Goal: Communication & Community: Answer question/provide support

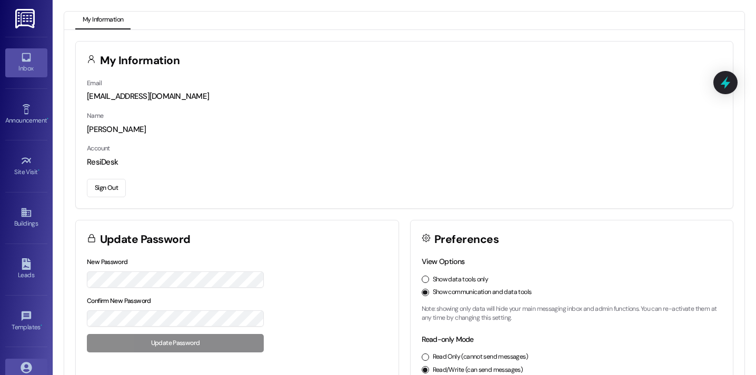
click at [28, 64] on div "Inbox" at bounding box center [26, 68] width 53 height 11
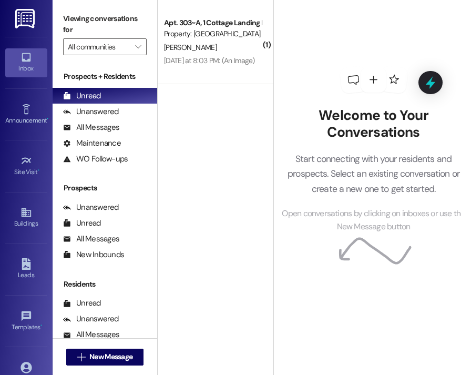
click at [0, 160] on div "Inbox Go to Inbox Announcement • Send A Text Announcement Site Visit • Go to Si…" at bounding box center [26, 187] width 53 height 375
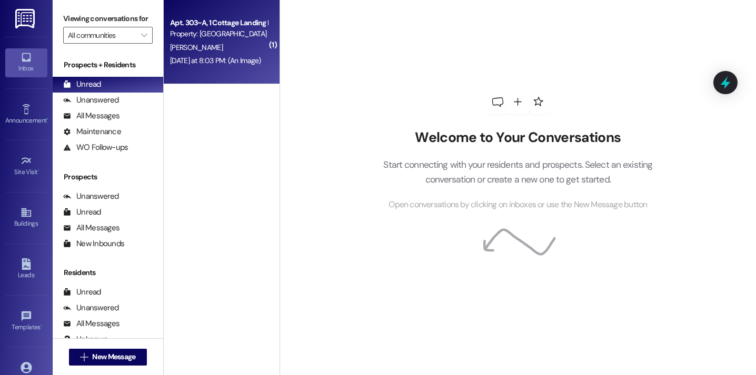
click at [194, 45] on div "[PERSON_NAME]" at bounding box center [218, 47] width 99 height 13
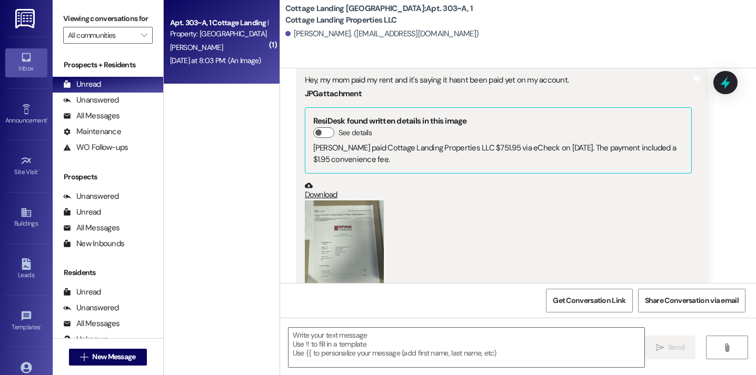
scroll to position [17899, 0]
click at [350, 219] on button "Zoom image" at bounding box center [344, 251] width 79 height 105
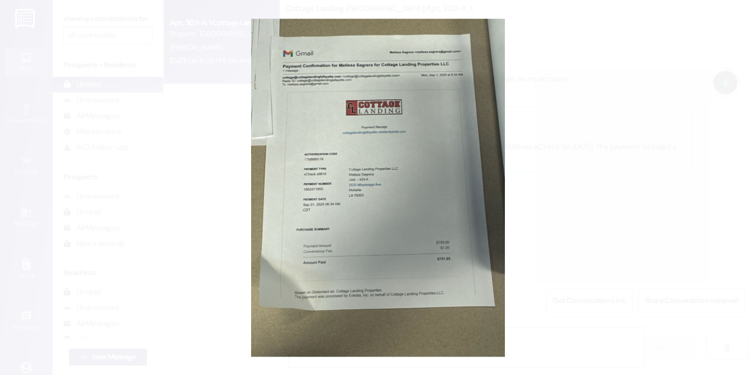
click at [560, 189] on button "Unzoom image" at bounding box center [378, 187] width 756 height 375
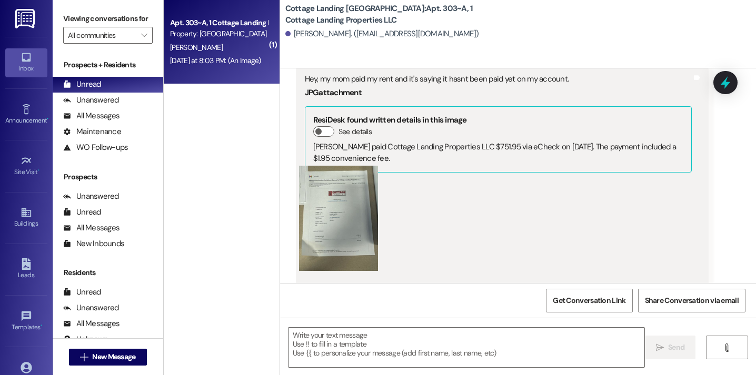
scroll to position [18029, 0]
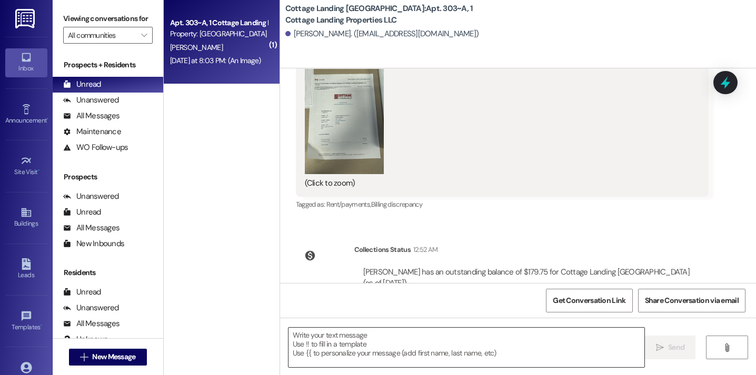
click at [369, 351] on textarea at bounding box center [466, 347] width 356 height 39
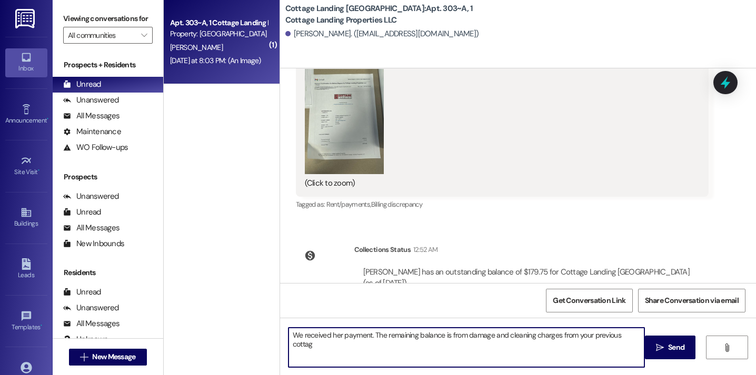
type textarea "We received her payment. The remaining balance is from damage and cleaning char…"
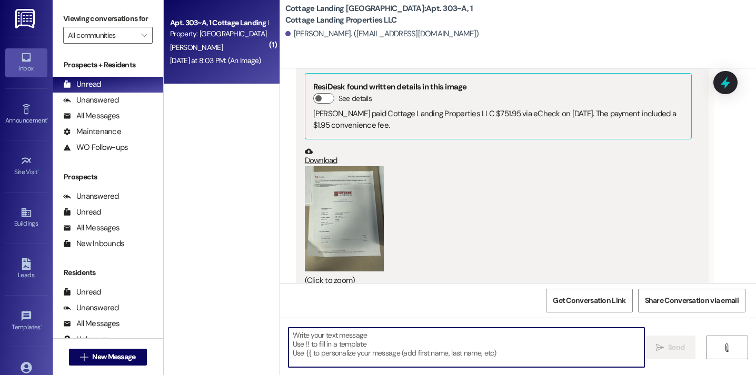
scroll to position [18102, 0]
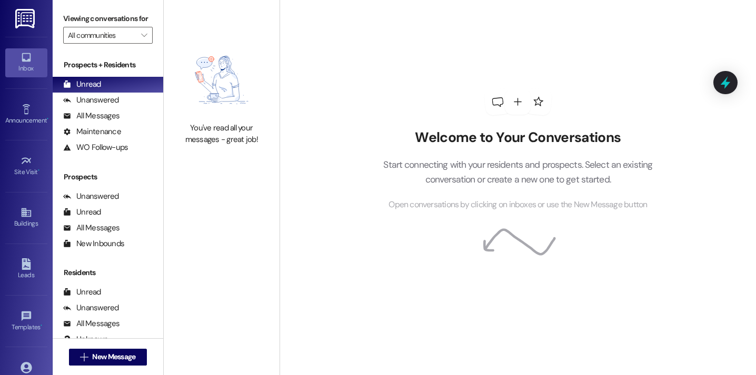
click at [408, 58] on div "Welcome to Your Conversations Start connecting with your residents and prospect…" at bounding box center [518, 150] width 316 height 300
click at [535, 103] on icon at bounding box center [539, 102] width 13 height 13
click at [515, 102] on icon at bounding box center [518, 102] width 8 height 8
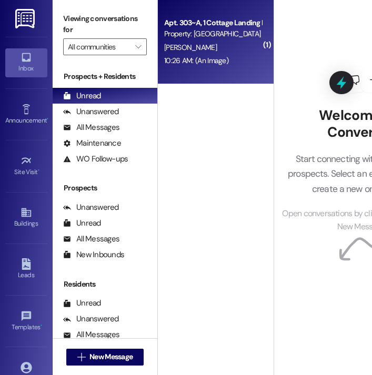
click at [239, 74] on div "Apt. 303~A, 1 Cottage Landing Properties LLC Property: [GEOGRAPHIC_DATA] [GEOGR…" at bounding box center [216, 42] width 116 height 84
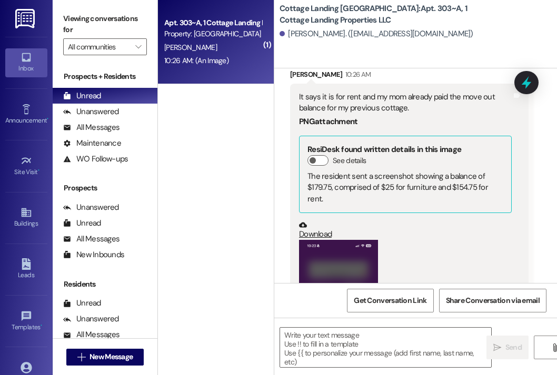
scroll to position [20481, 0]
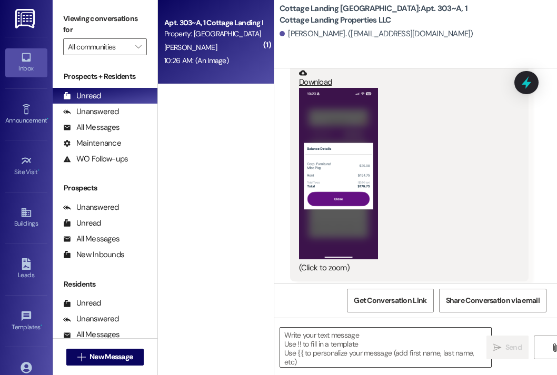
click at [320, 340] on textarea at bounding box center [385, 347] width 211 height 39
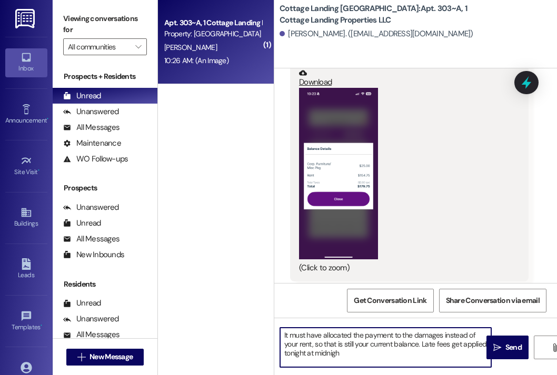
type textarea "It must have allocated the payment to the damages instead of your rent, so that…"
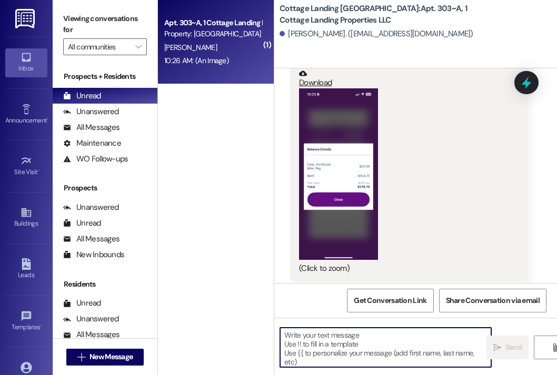
scroll to position [20577, 0]
